Goal: Transaction & Acquisition: Purchase product/service

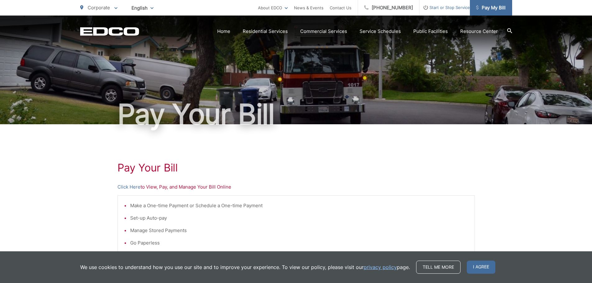
click at [503, 6] on span "Pay My Bill" at bounding box center [491, 7] width 30 height 7
click at [491, 7] on span "Pay My Bill" at bounding box center [491, 7] width 30 height 7
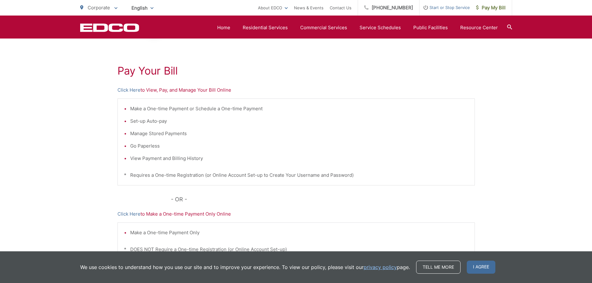
scroll to position [3, 0]
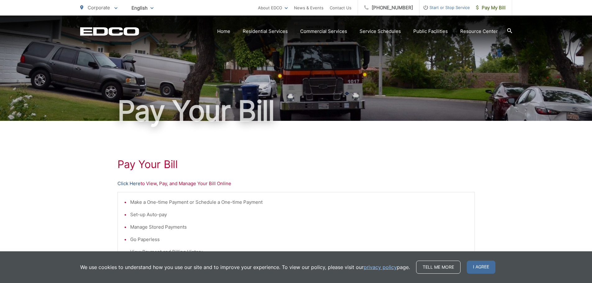
click at [132, 182] on link "Click Here" at bounding box center [128, 183] width 23 height 7
